Goal: Task Accomplishment & Management: Use online tool/utility

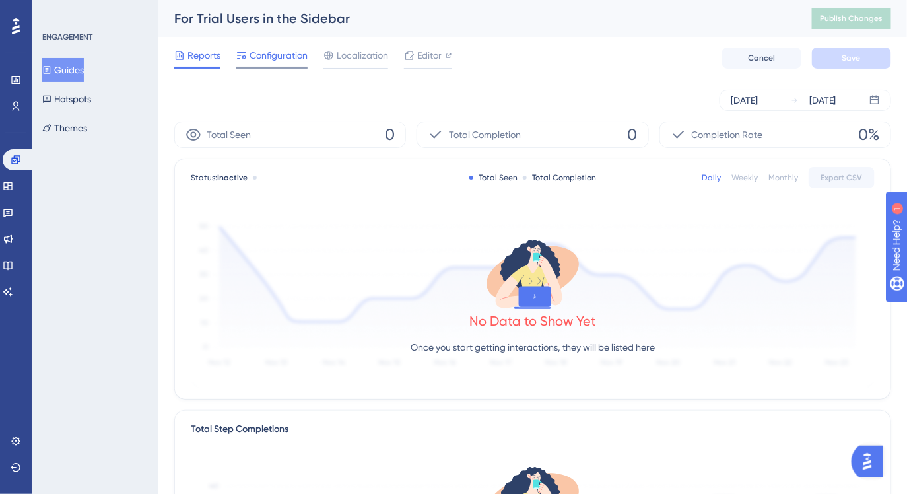
click at [302, 59] on span "Configuration" at bounding box center [279, 56] width 58 height 16
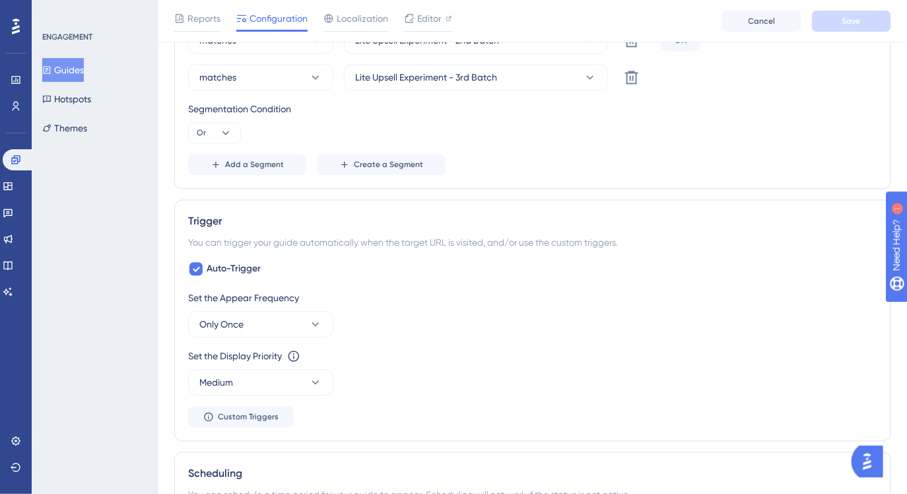
scroll to position [988, 0]
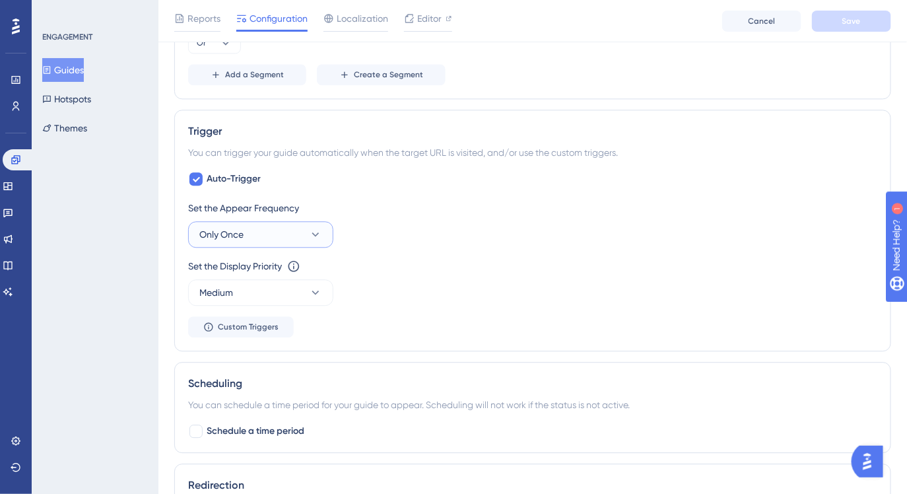
click at [320, 232] on icon at bounding box center [315, 234] width 13 height 13
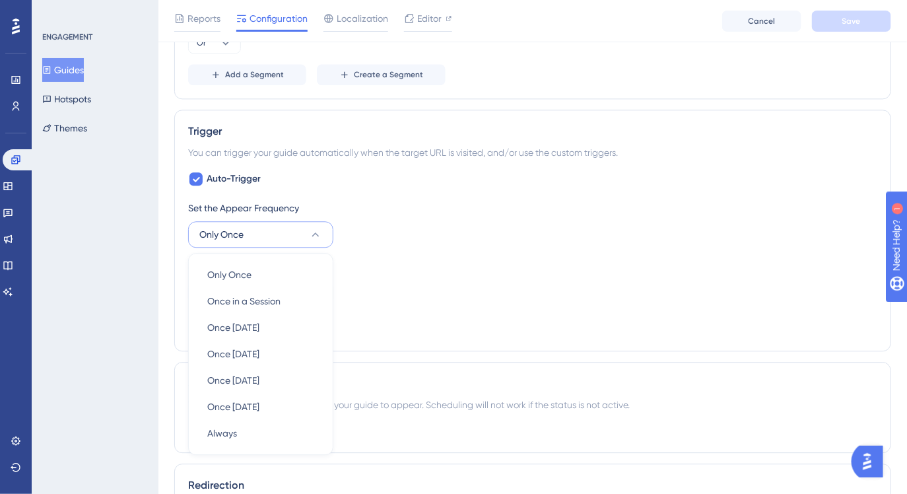
scroll to position [1094, 0]
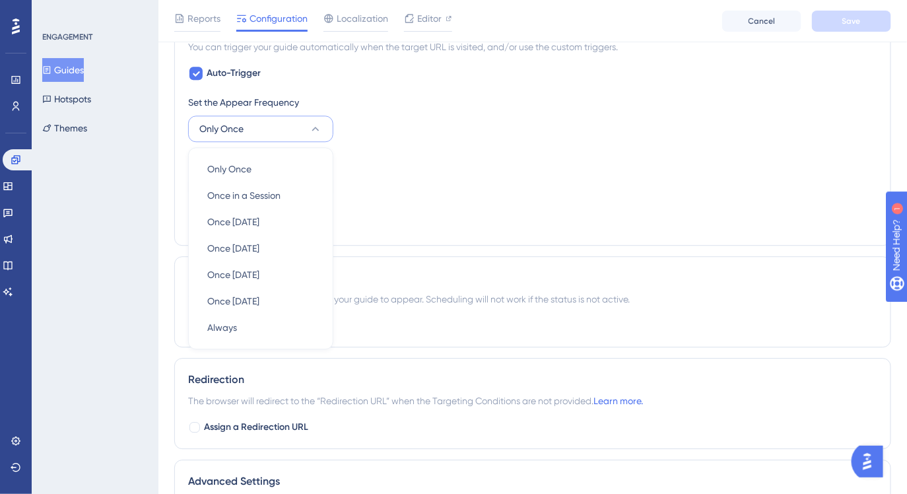
click at [462, 150] on div "Set the Appear Frequency Only Once Only Once Only Once Once in a Session Once i…" at bounding box center [532, 162] width 689 height 137
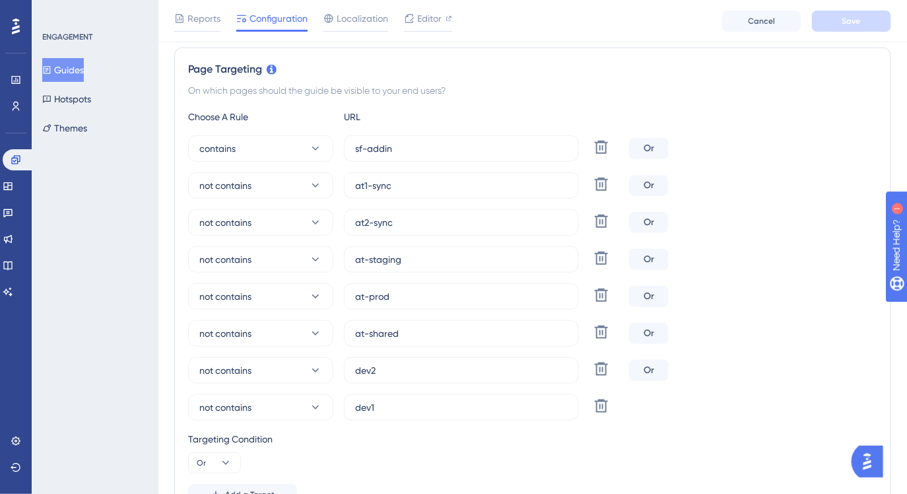
scroll to position [0, 0]
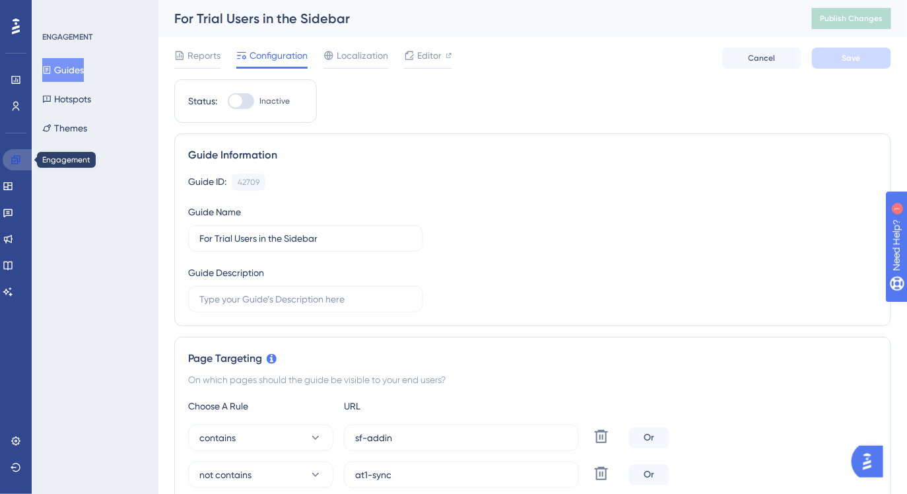
click at [15, 163] on icon at bounding box center [15, 159] width 9 height 9
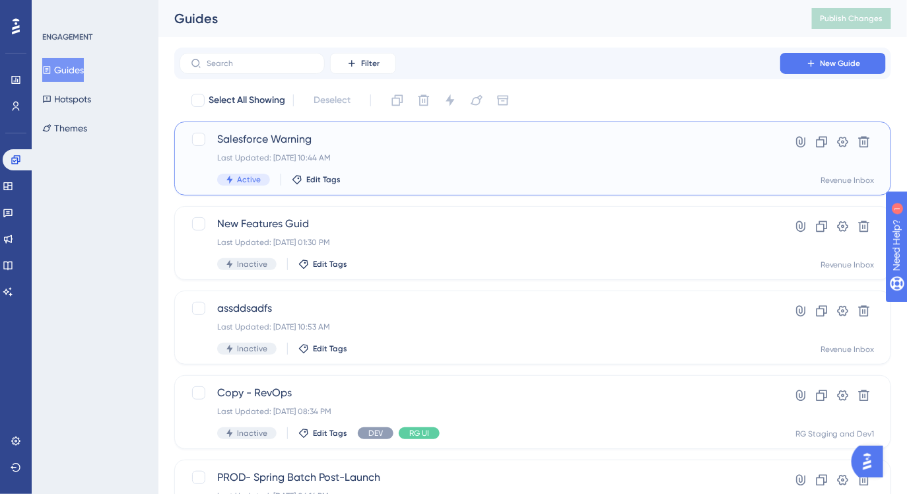
click at [407, 166] on div "Salesforce Warning Last Updated: Sep 01 2025, 10:44 AM Active Edit Tags" at bounding box center [480, 158] width 526 height 54
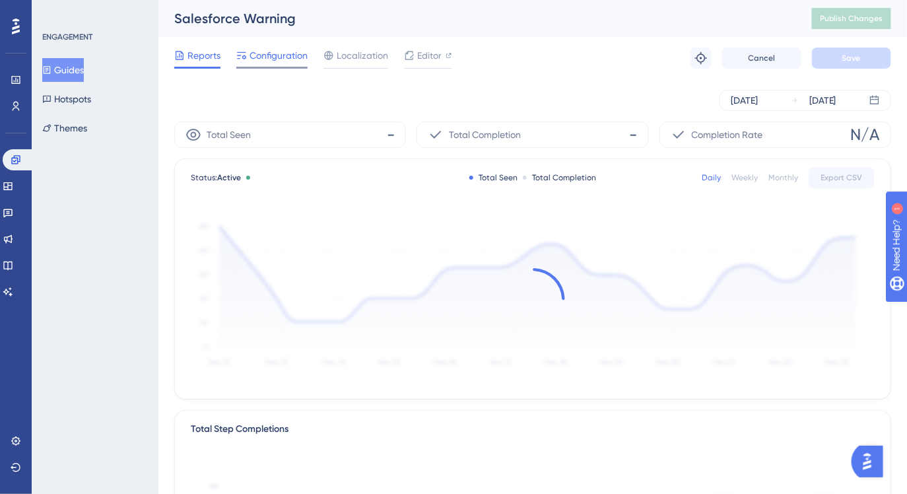
click at [301, 68] on div at bounding box center [271, 68] width 71 height 2
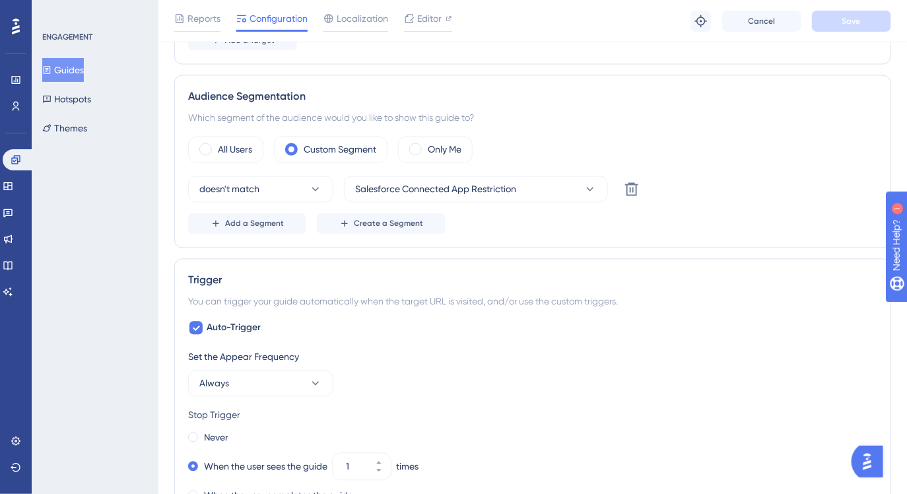
scroll to position [768, 0]
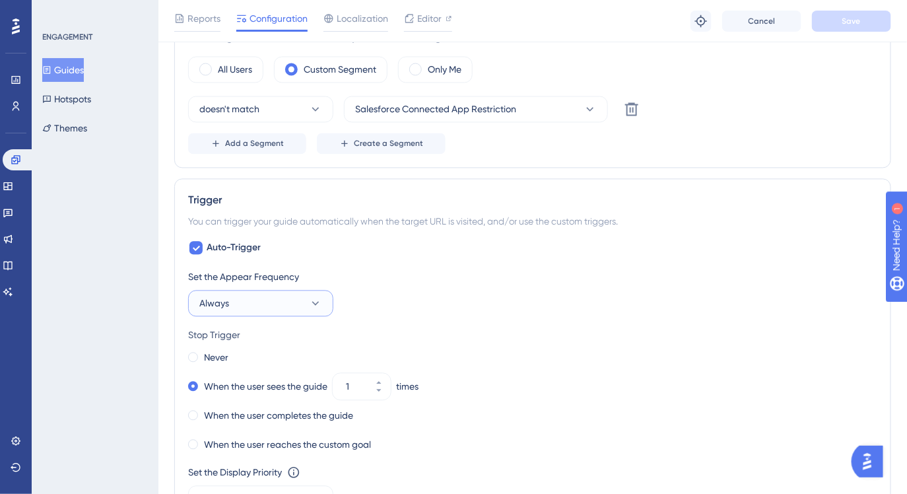
click at [318, 306] on icon at bounding box center [315, 303] width 13 height 13
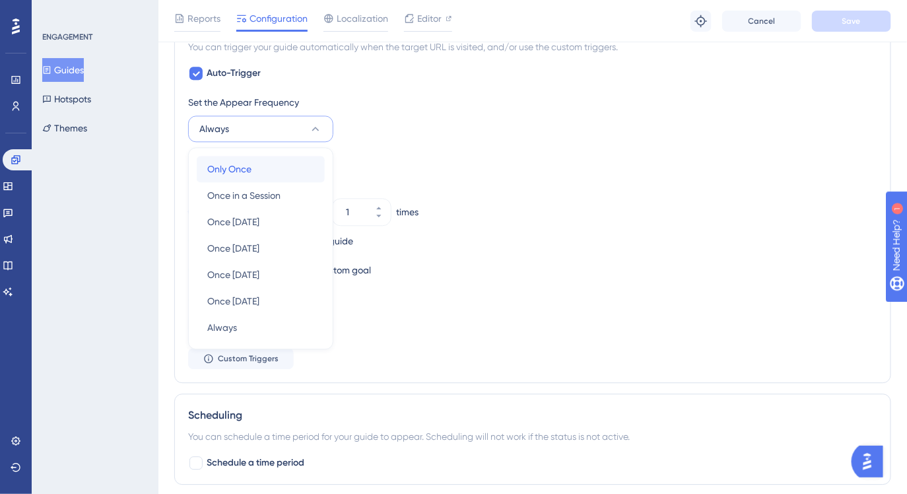
click at [287, 170] on div "Only Once Only Once" at bounding box center [260, 169] width 107 height 26
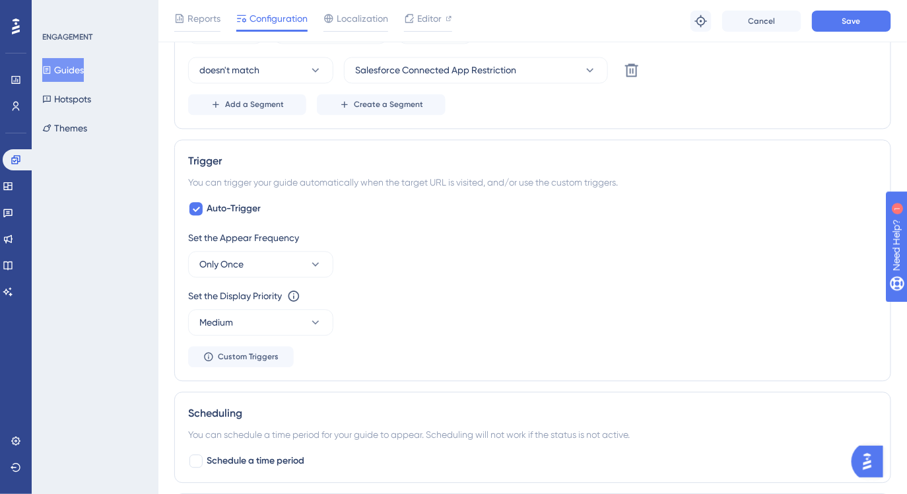
scroll to position [803, 0]
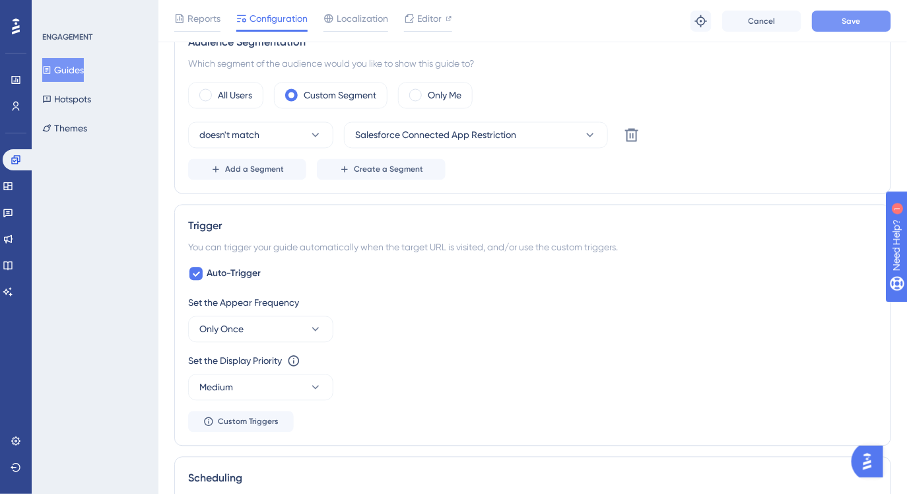
click at [869, 23] on button "Save" at bounding box center [851, 21] width 79 height 21
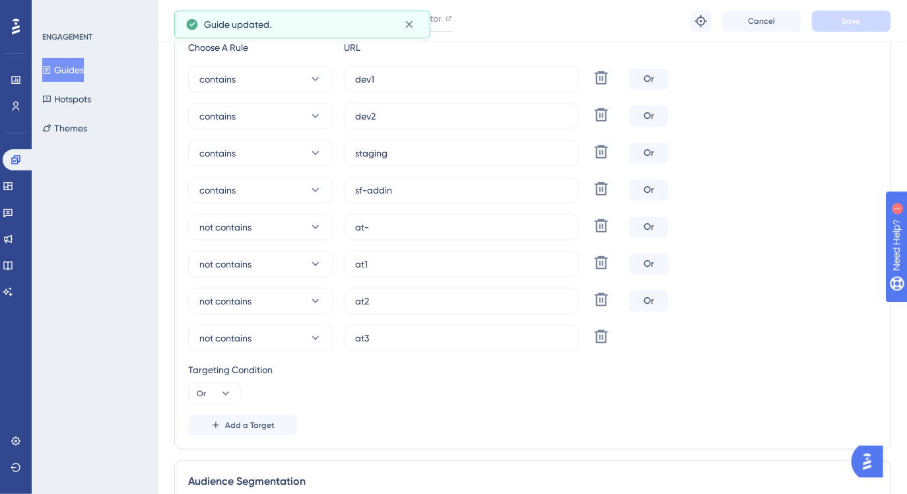
scroll to position [23, 0]
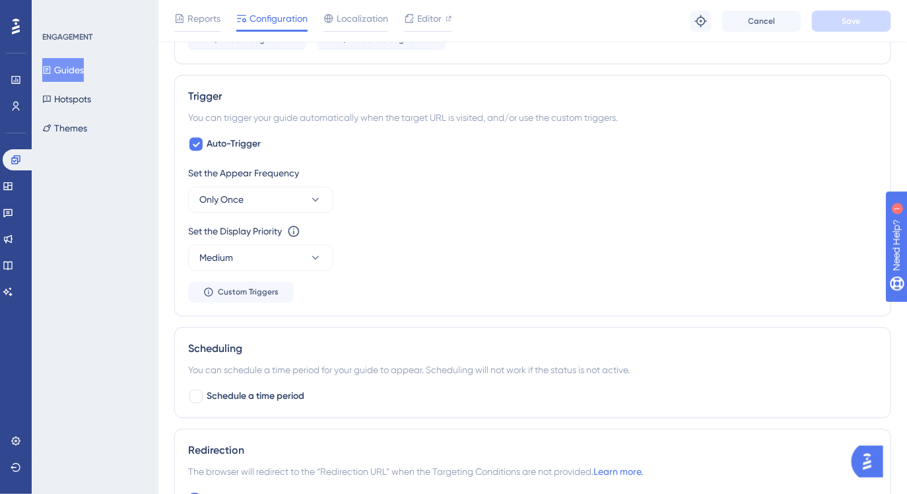
scroll to position [904, 0]
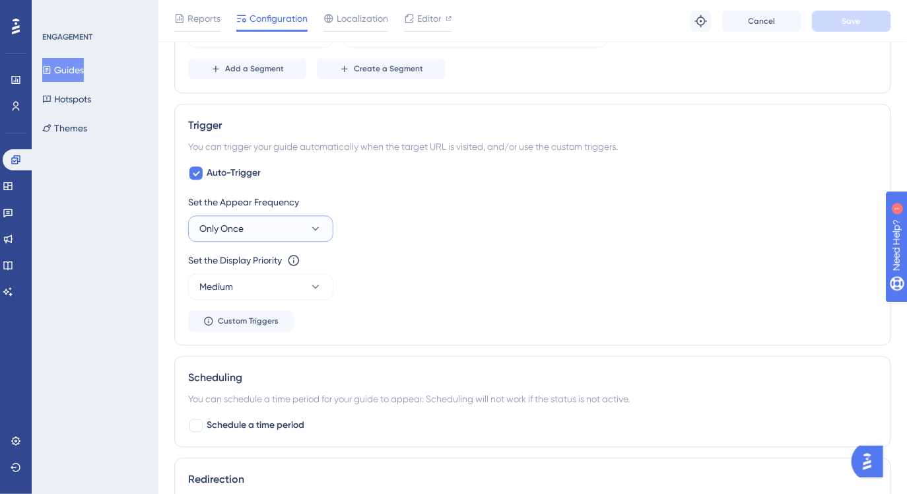
click at [323, 221] on button "Only Once" at bounding box center [260, 228] width 145 height 26
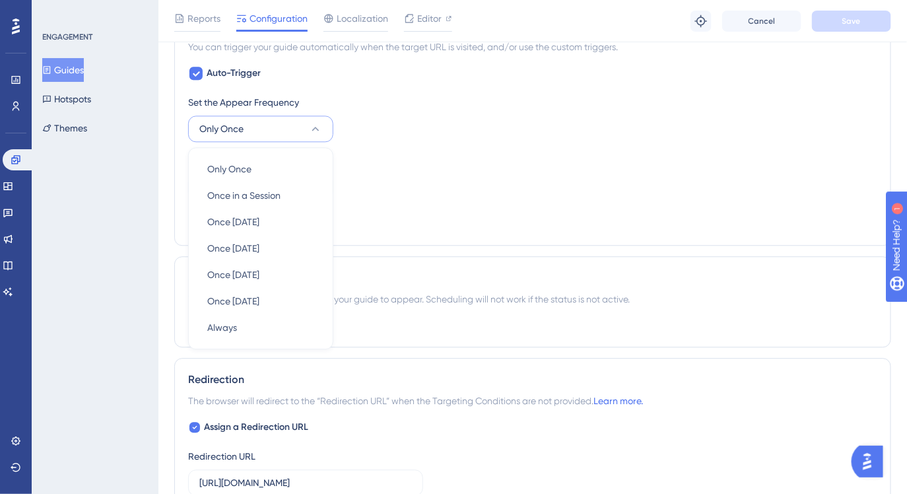
click at [432, 123] on div "Set the Appear Frequency Only Once Only Once Only Once Once in a Session Once i…" at bounding box center [532, 118] width 689 height 48
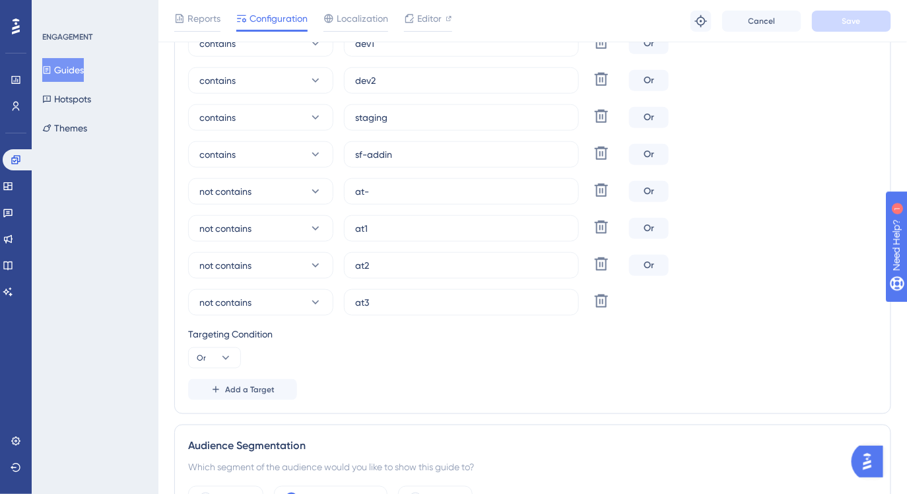
scroll to position [612, 0]
